Goal: Task Accomplishment & Management: Manage account settings

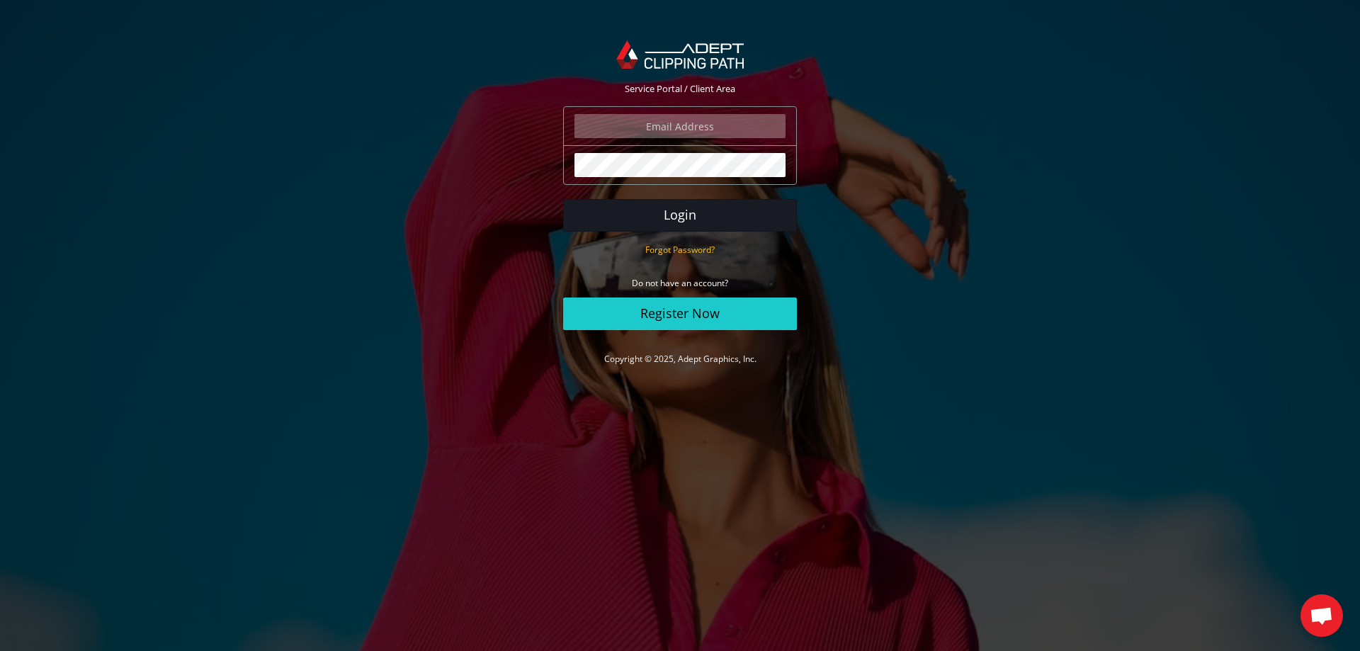
type input "angelo@eurotapis.be"
click at [693, 216] on button "Login" at bounding box center [680, 215] width 234 height 33
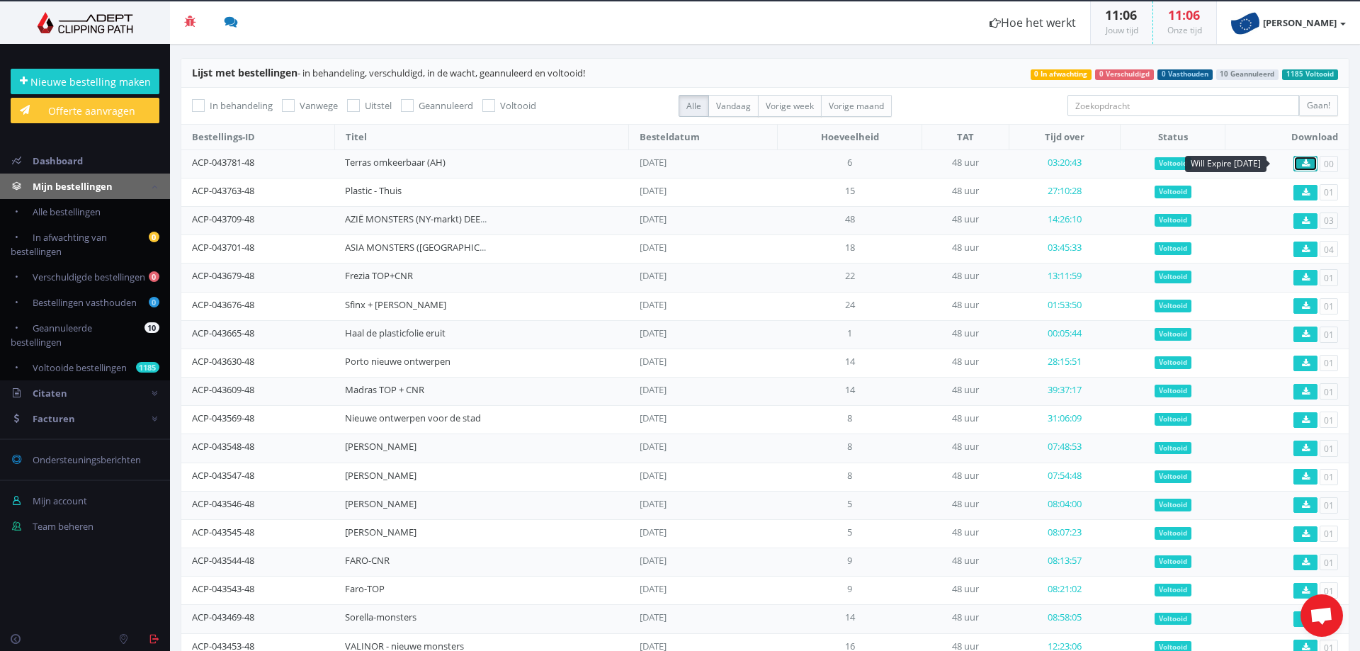
click at [1302, 160] on icon at bounding box center [1306, 163] width 8 height 8
